Goal: Information Seeking & Learning: Check status

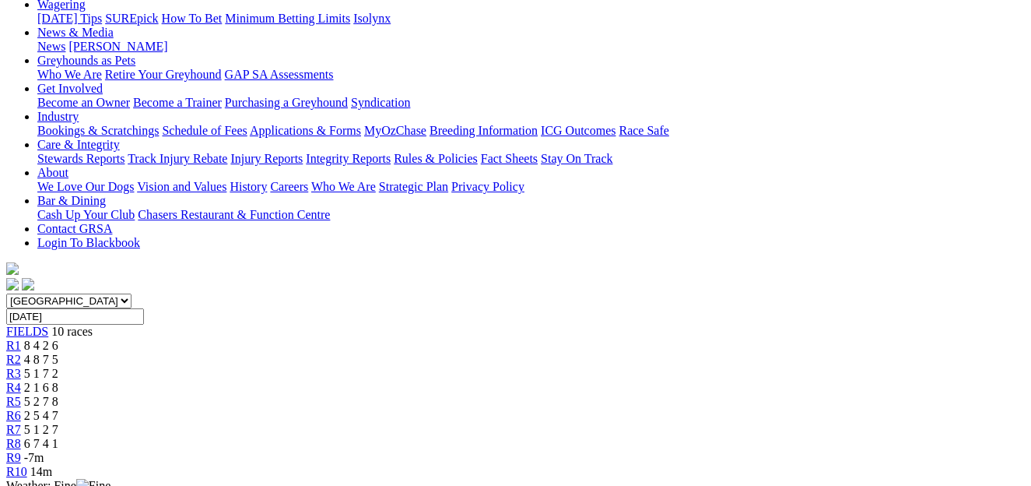
scroll to position [211, 0]
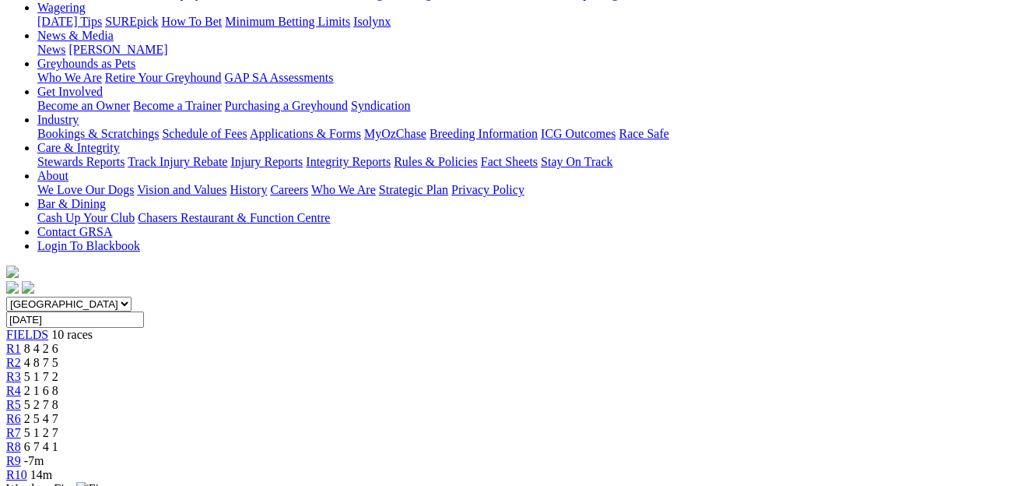
click at [58, 356] on span "4 8 7 5" at bounding box center [41, 362] width 34 height 13
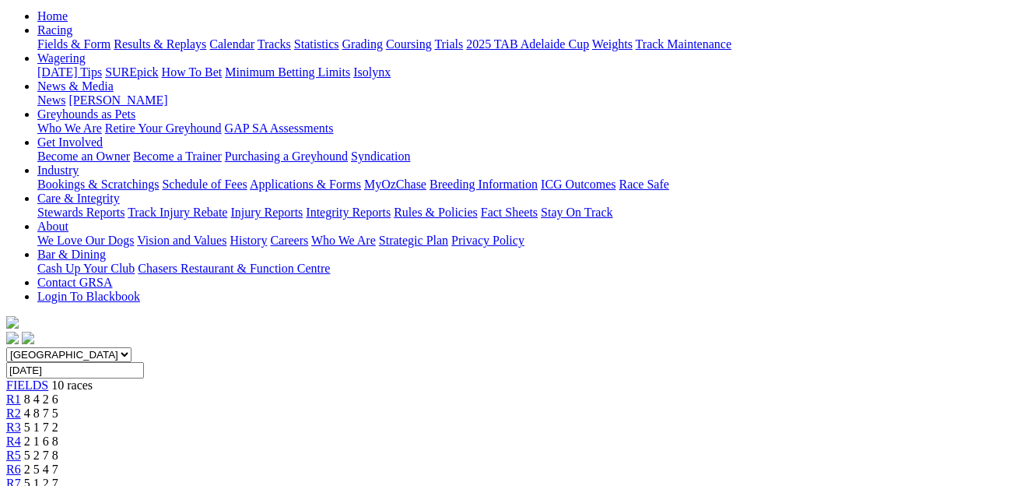
scroll to position [158, 0]
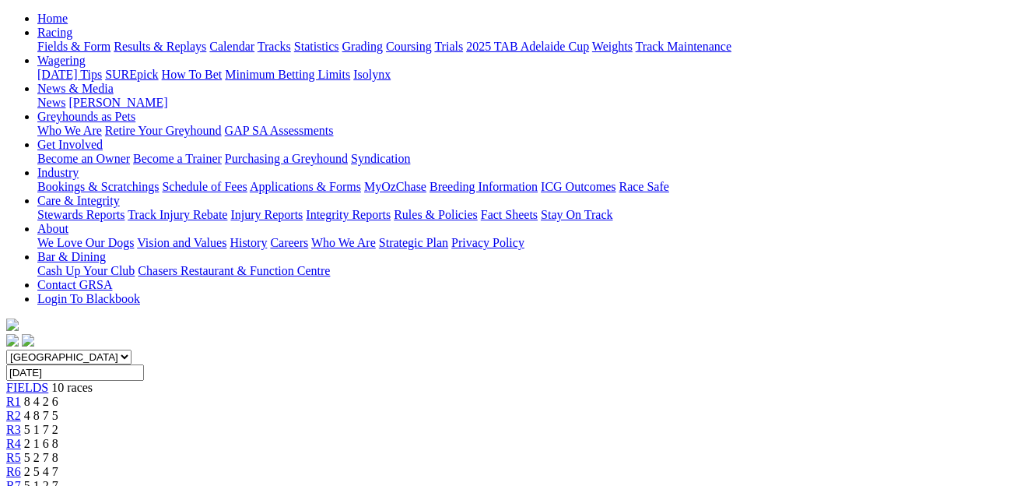
click at [321, 423] on div "R3 5 1 7 2" at bounding box center [515, 430] width 1019 height 14
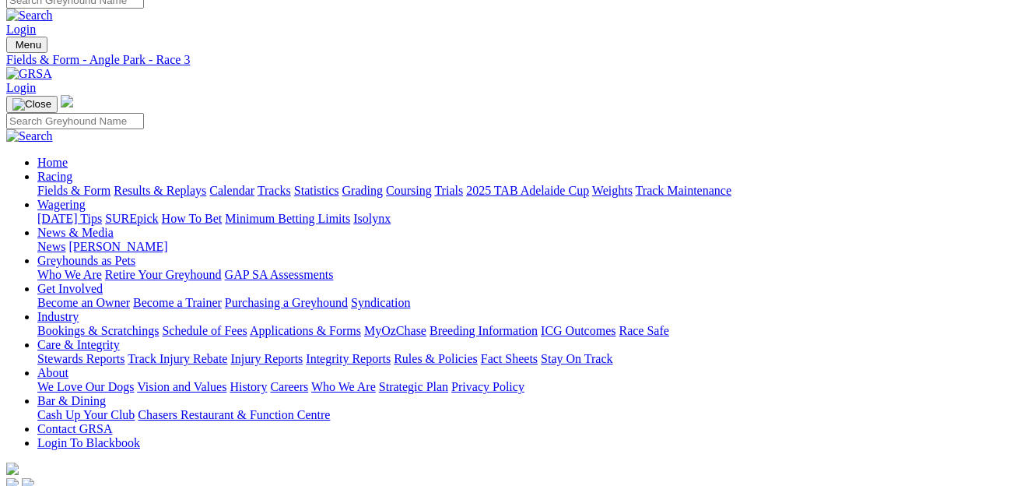
scroll to position [10, 0]
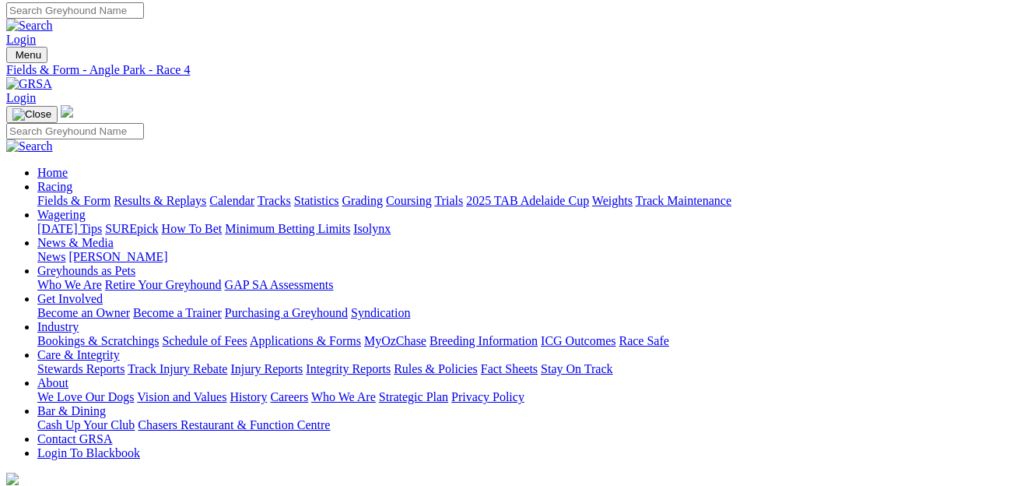
scroll to position [-1, 0]
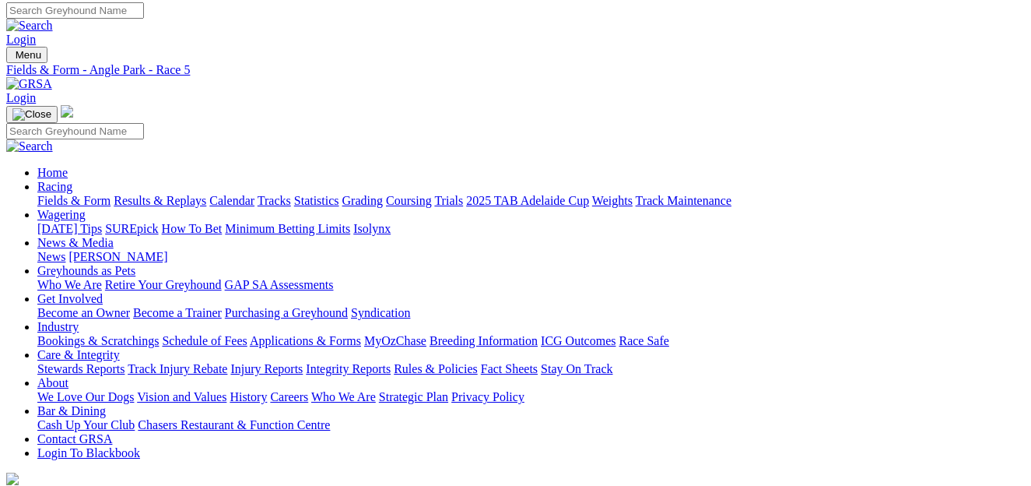
scroll to position [-1, 0]
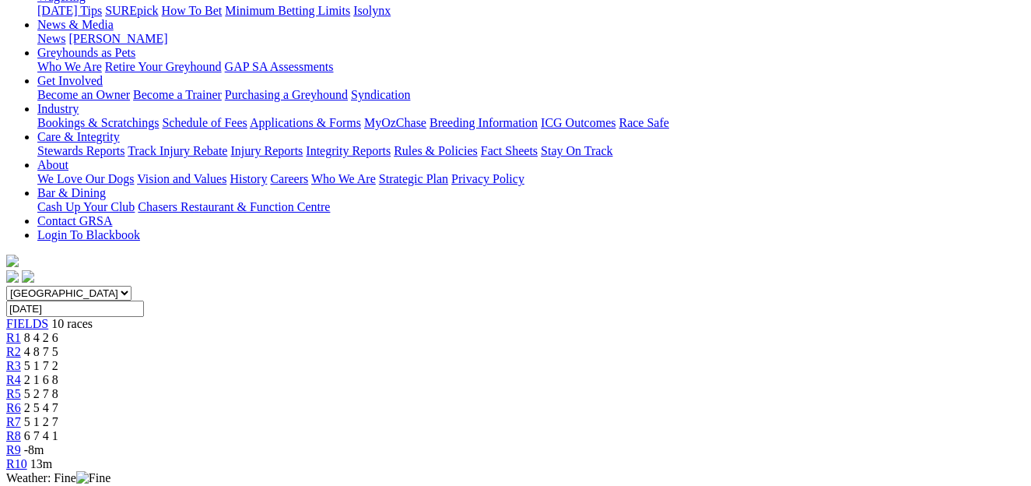
scroll to position [204, 0]
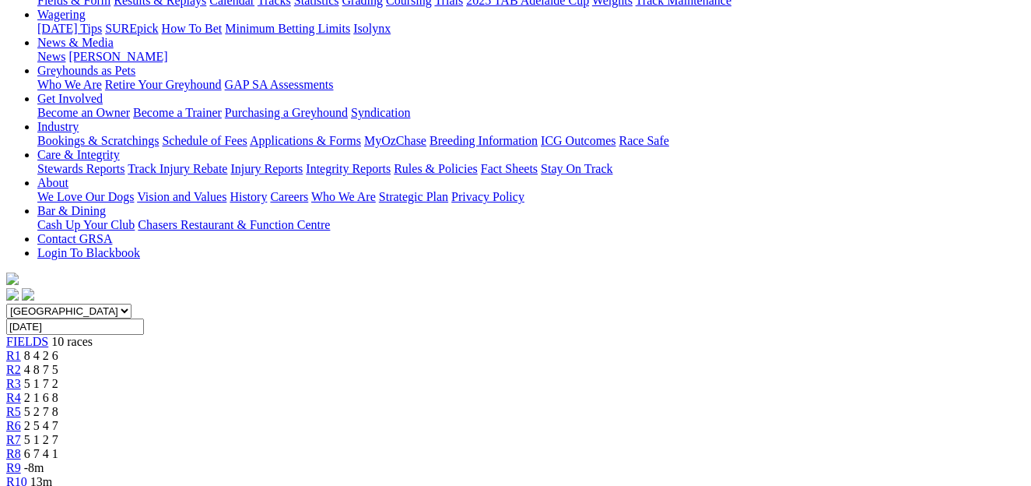
click at [707, 433] on div "R7 5 1 2 7" at bounding box center [515, 440] width 1019 height 14
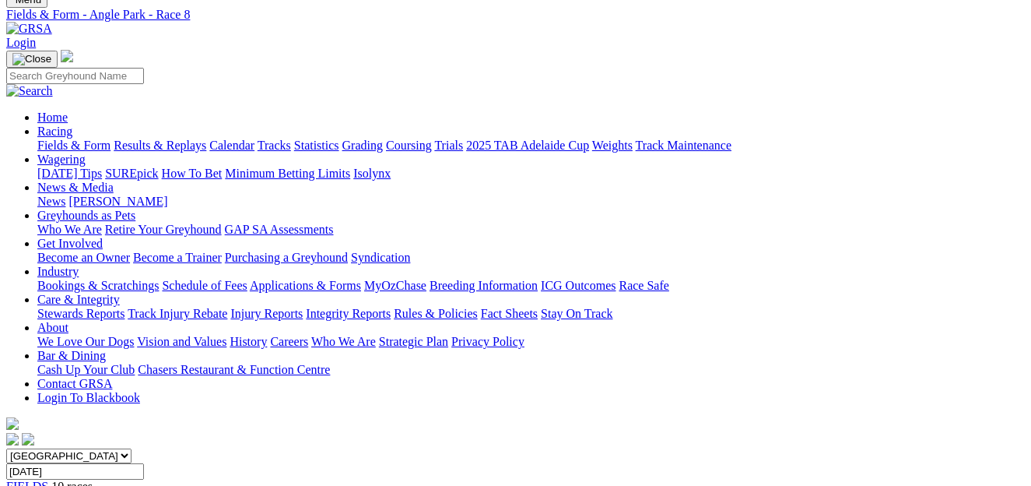
scroll to position [54, 0]
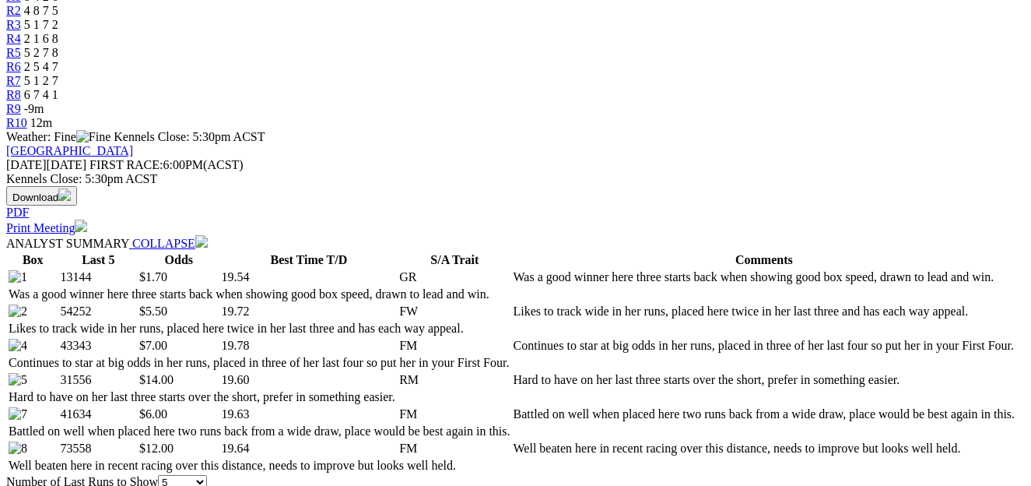
scroll to position [572, 0]
